Goal: Task Accomplishment & Management: Manage account settings

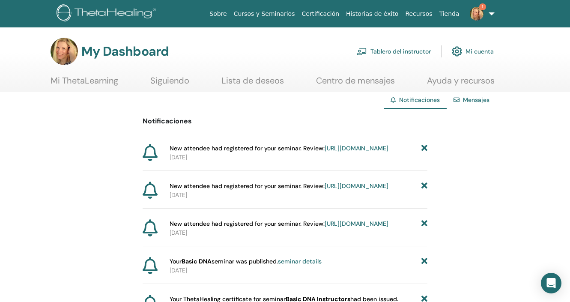
click at [325, 152] on link "[URL][DOMAIN_NAME]" at bounding box center [357, 148] width 64 height 8
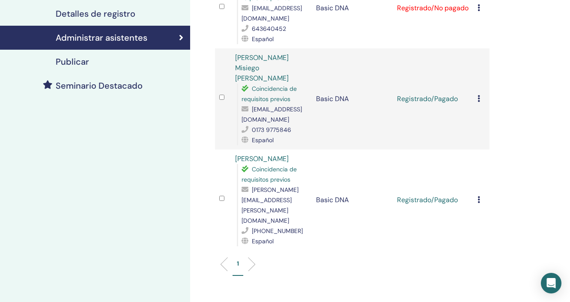
scroll to position [174, 0]
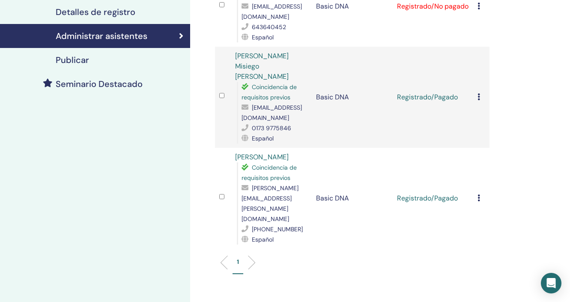
click at [452, 4] on td "Registrado/No pagado" at bounding box center [433, 6] width 81 height 80
click at [477, 7] on icon at bounding box center [478, 6] width 3 height 7
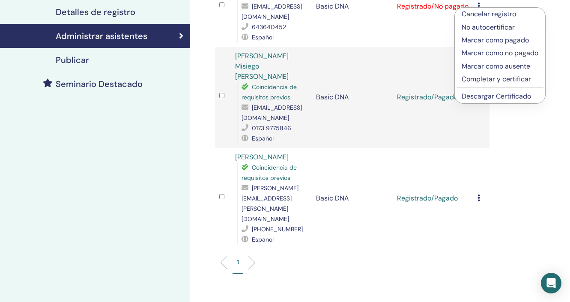
click at [470, 42] on p "Marcar como pagado" at bounding box center [499, 40] width 77 height 10
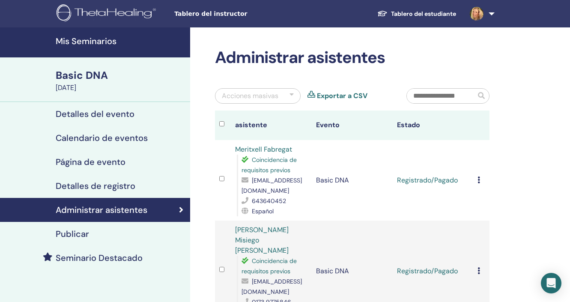
click at [467, 50] on h2 "Administrar asistentes" at bounding box center [352, 58] width 274 height 20
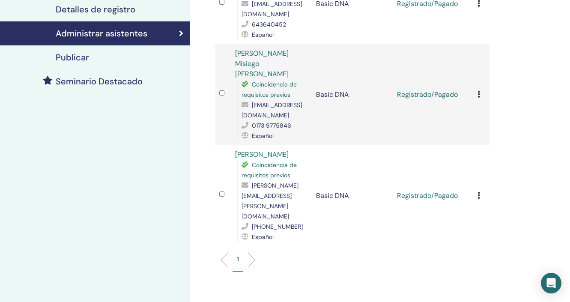
scroll to position [177, 0]
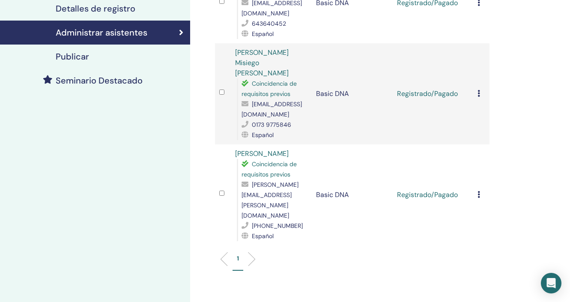
click at [253, 252] on li at bounding box center [248, 259] width 15 height 15
click at [218, 245] on div "1" at bounding box center [351, 262] width 287 height 34
